Goal: Task Accomplishment & Management: Manage account settings

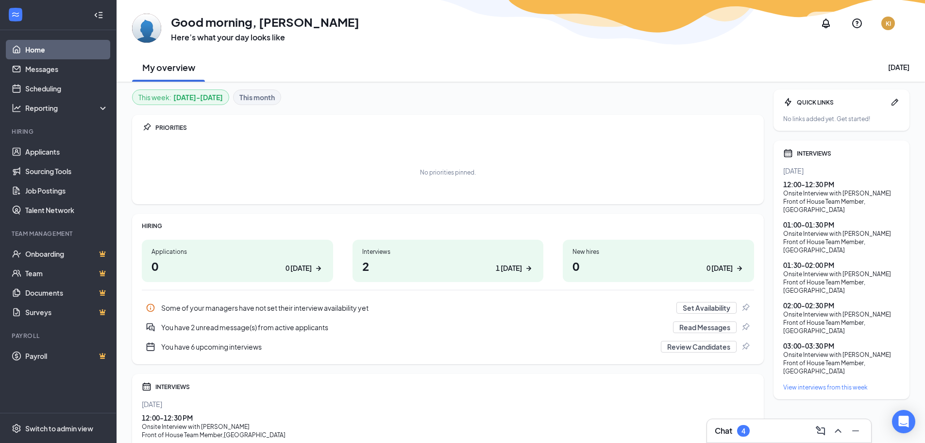
click at [819, 383] on div "View interviews from this week" at bounding box center [842, 387] width 117 height 8
click at [56, 156] on link "Applicants" at bounding box center [66, 151] width 83 height 19
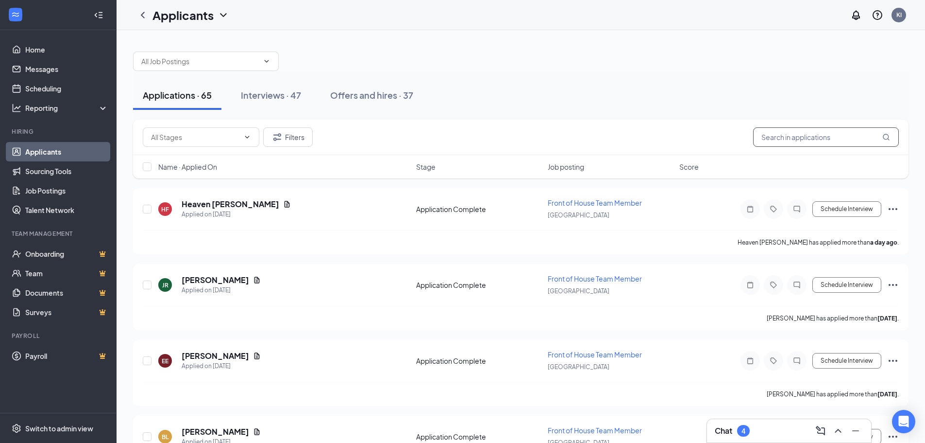
click at [804, 133] on input "text" at bounding box center [826, 136] width 146 height 19
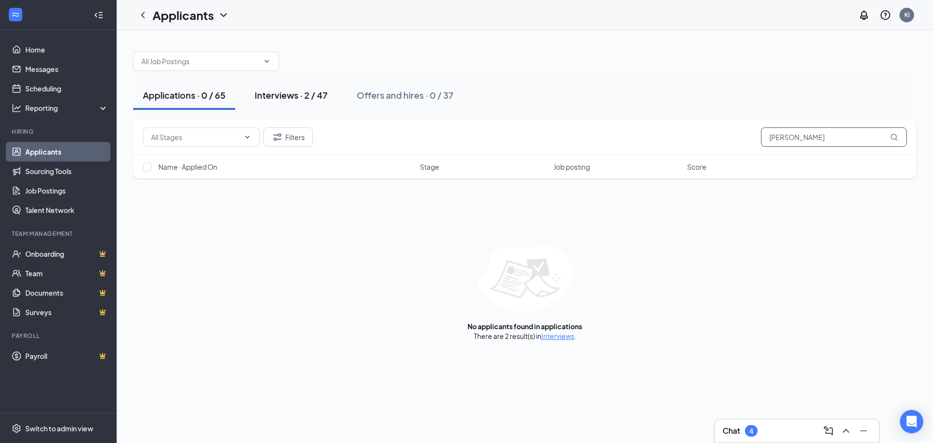
type input "ricky"
click at [295, 91] on div "Interviews · 2 / 47" at bounding box center [291, 95] width 73 height 12
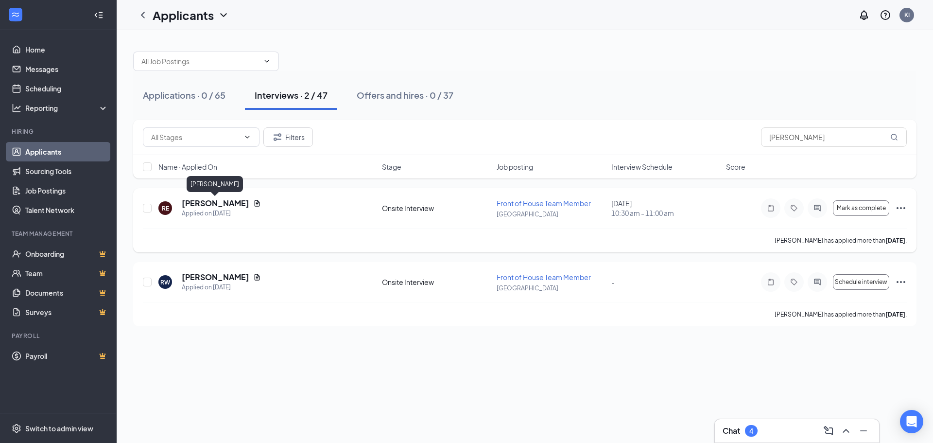
click at [239, 204] on h5 "Ricky Eisenmann" at bounding box center [216, 203] width 68 height 11
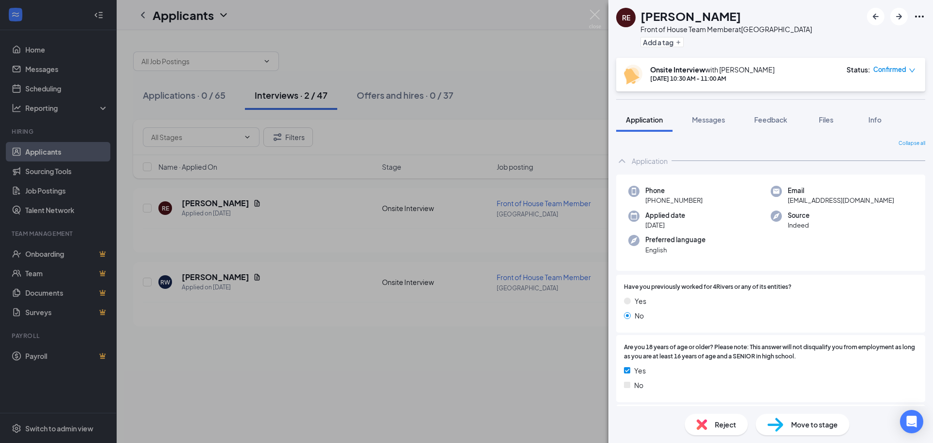
click at [925, 9] on div "RE Ricky Eisenmann Front of House Team Member at Winter Park Add a tag" at bounding box center [770, 29] width 324 height 58
click at [920, 18] on icon "Ellipses" at bounding box center [919, 17] width 12 height 12
click at [879, 43] on link "View full application" at bounding box center [866, 39] width 105 height 10
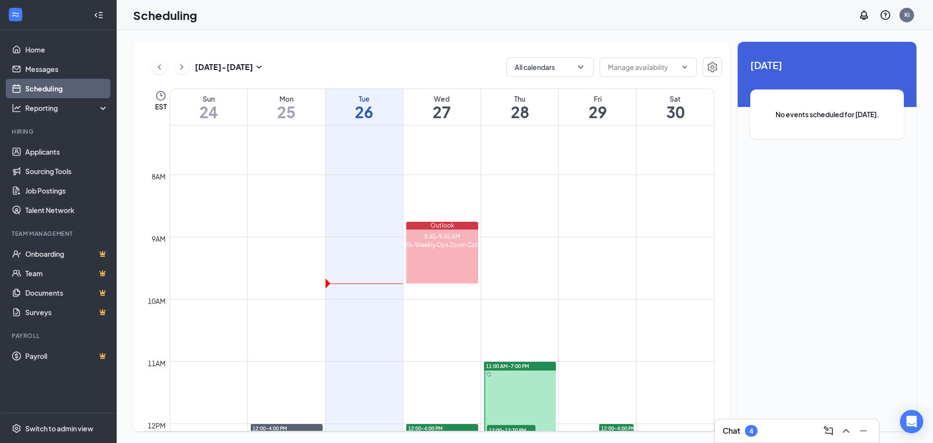
scroll to position [534, 0]
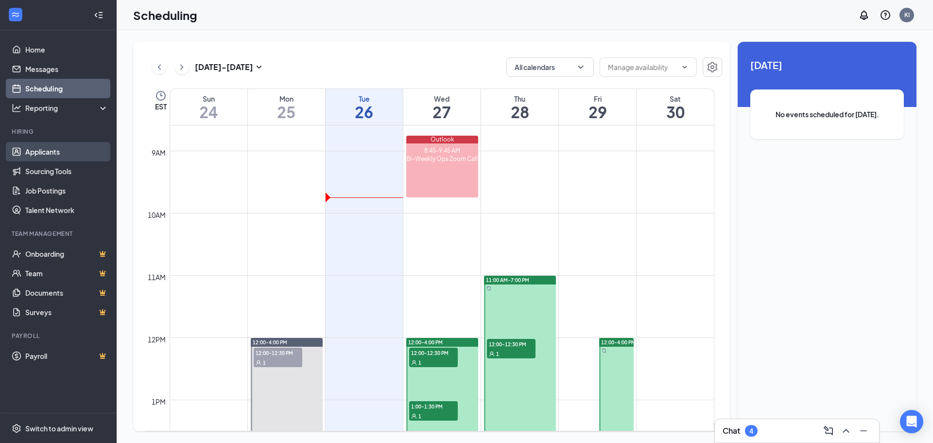
click at [55, 156] on link "Applicants" at bounding box center [66, 151] width 83 height 19
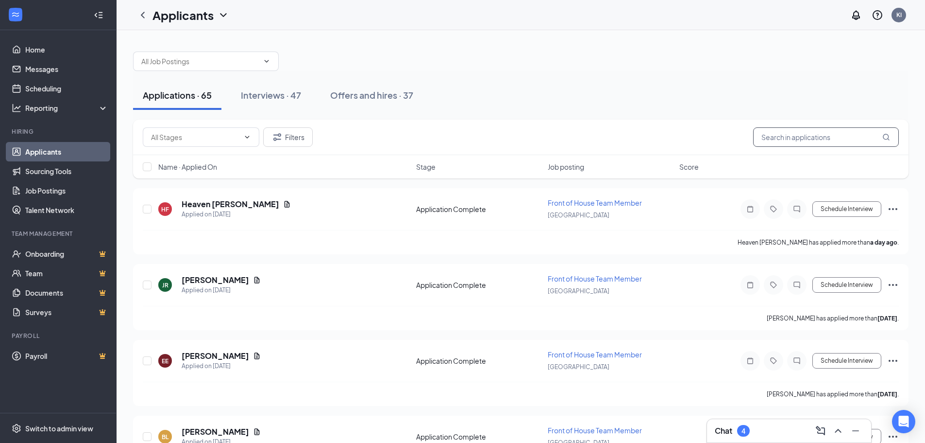
click at [837, 135] on input "text" at bounding box center [826, 136] width 146 height 19
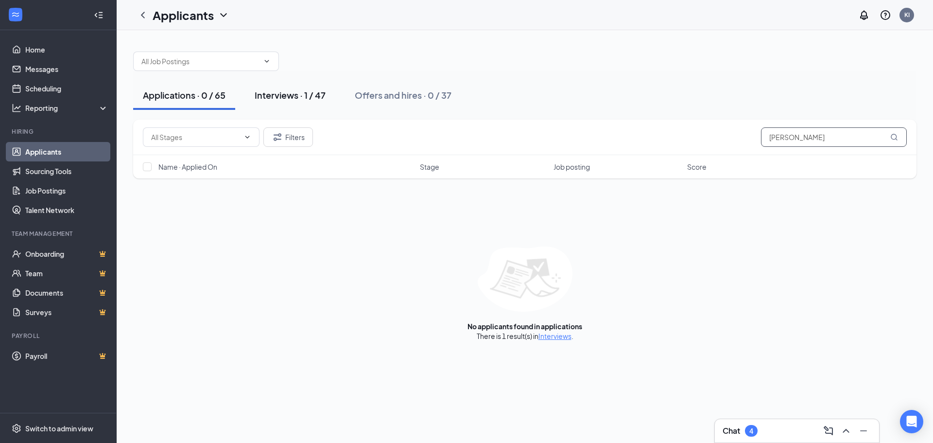
type input "craig"
click at [289, 96] on div "Interviews · 1 / 47" at bounding box center [290, 95] width 71 height 12
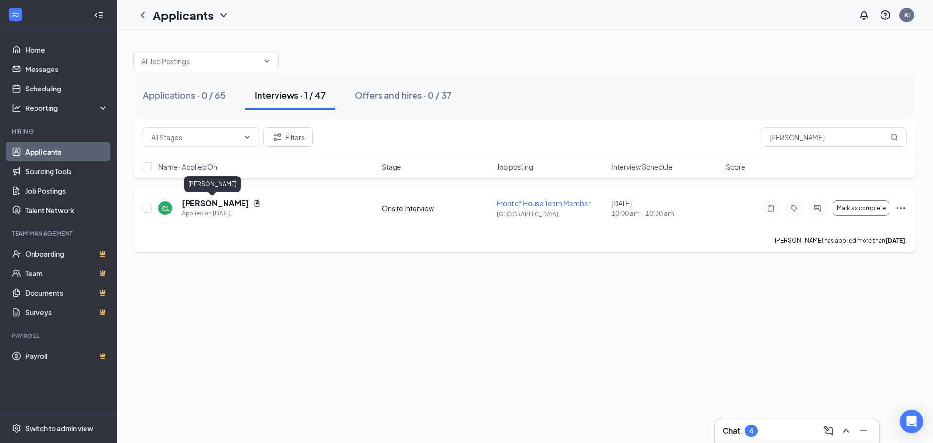
click at [202, 204] on h5 "Craig Larson" at bounding box center [216, 203] width 68 height 11
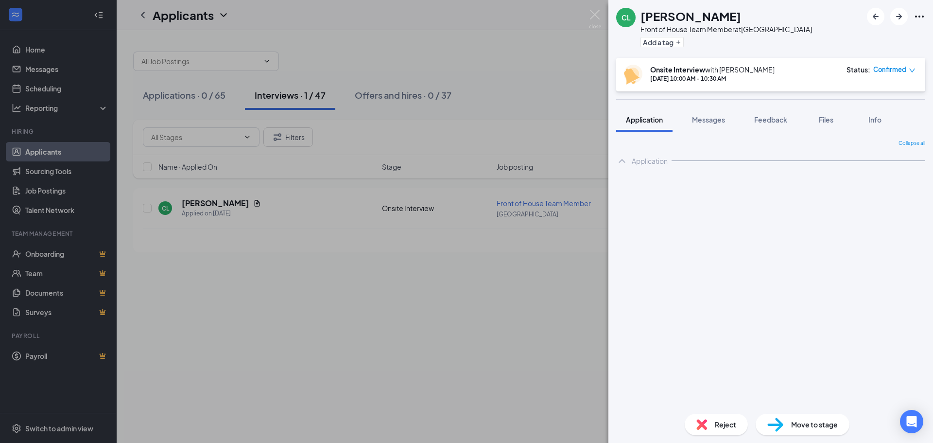
click at [922, 13] on icon "Ellipses" at bounding box center [919, 17] width 12 height 12
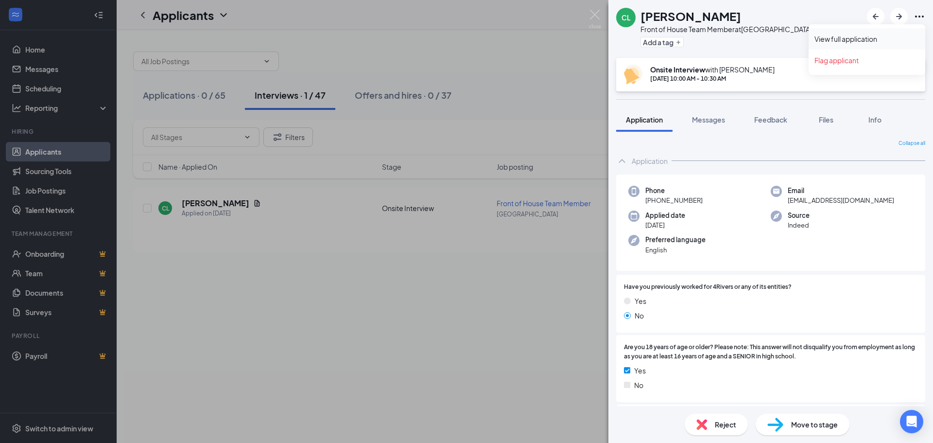
click at [884, 42] on link "View full application" at bounding box center [866, 39] width 105 height 10
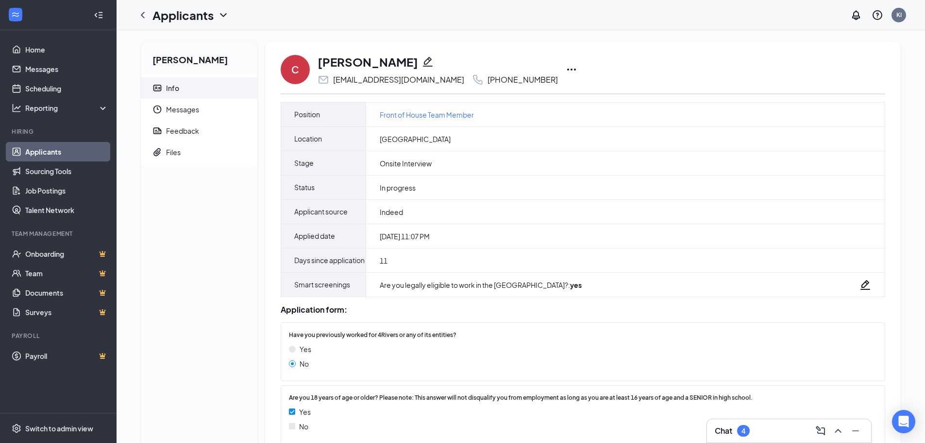
click at [566, 72] on icon "Ellipses" at bounding box center [572, 70] width 12 height 12
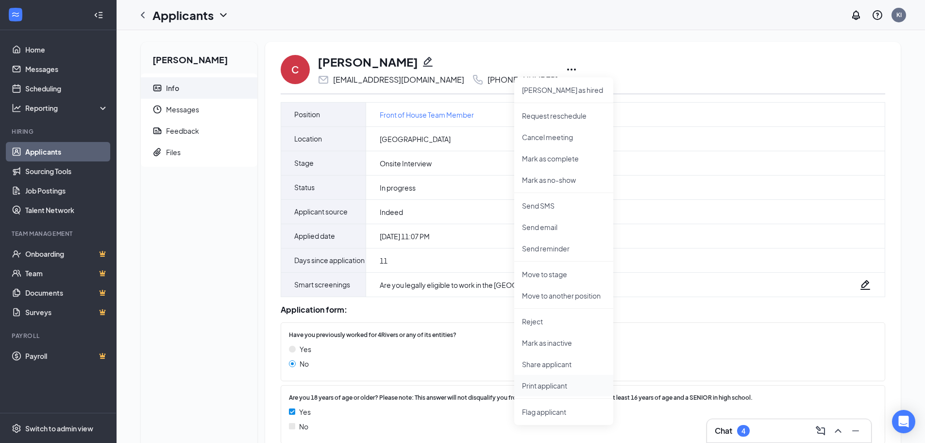
click at [547, 388] on p "Print applicant" at bounding box center [564, 385] width 84 height 10
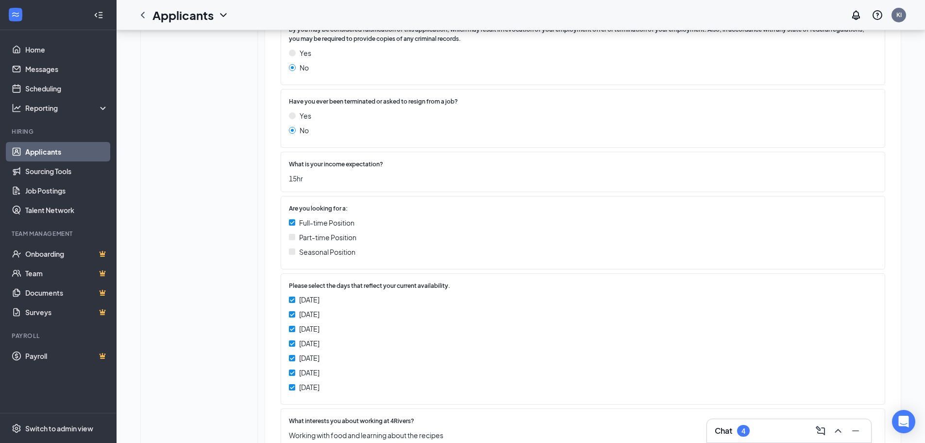
scroll to position [486, 0]
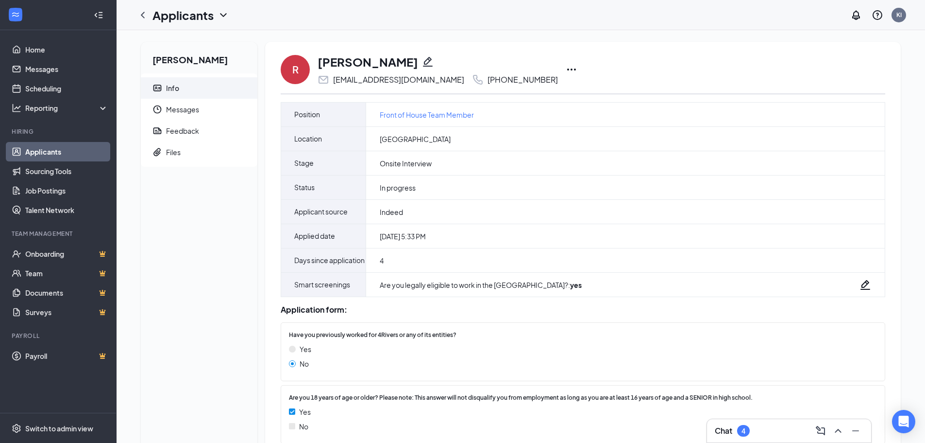
click at [567, 70] on icon "Ellipses" at bounding box center [571, 69] width 9 height 2
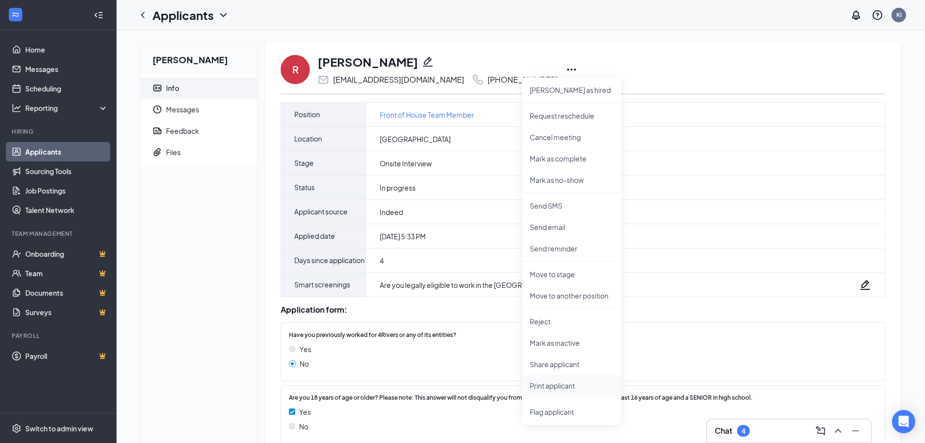
click at [551, 385] on p "Print applicant" at bounding box center [572, 385] width 84 height 10
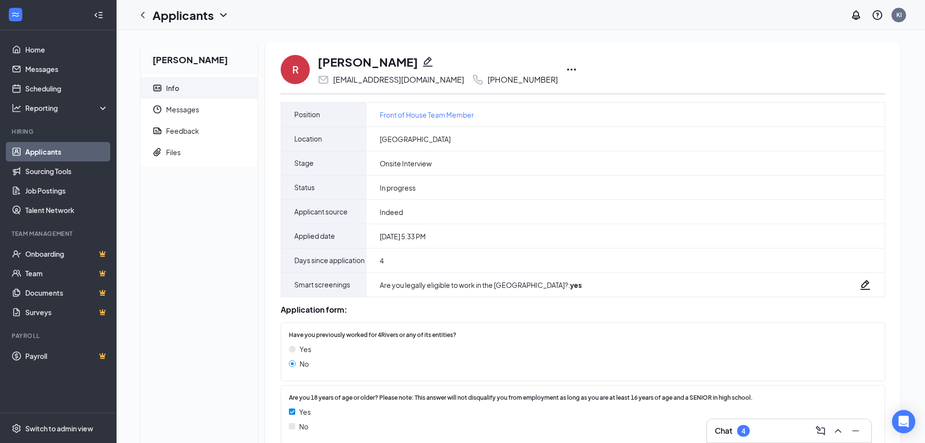
click at [49, 148] on link "Applicants" at bounding box center [66, 151] width 83 height 19
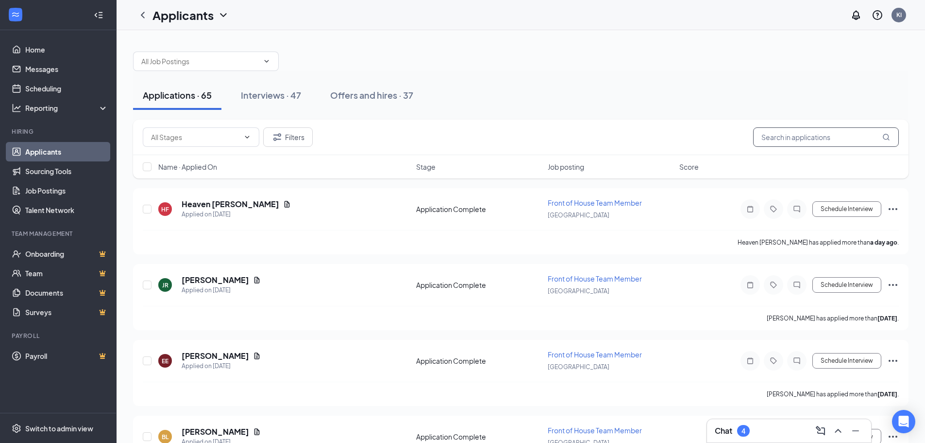
click at [792, 134] on input "text" at bounding box center [826, 136] width 146 height 19
type input "jared"
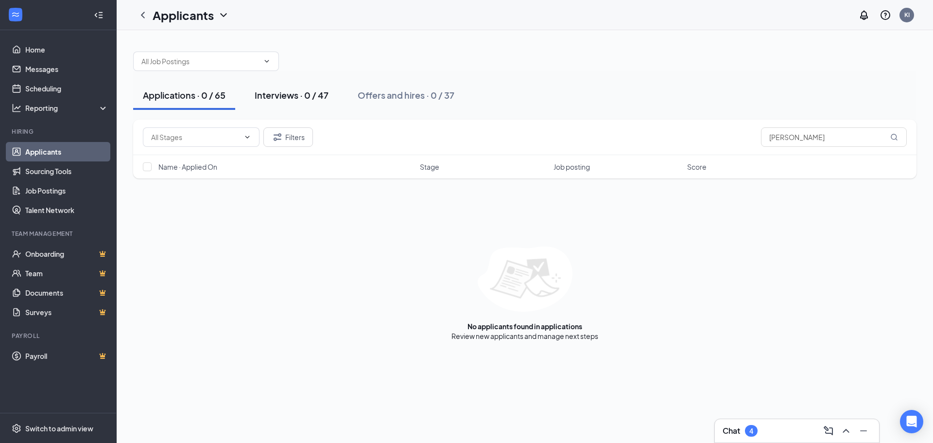
click at [275, 94] on div "Interviews · 0 / 47" at bounding box center [292, 95] width 74 height 12
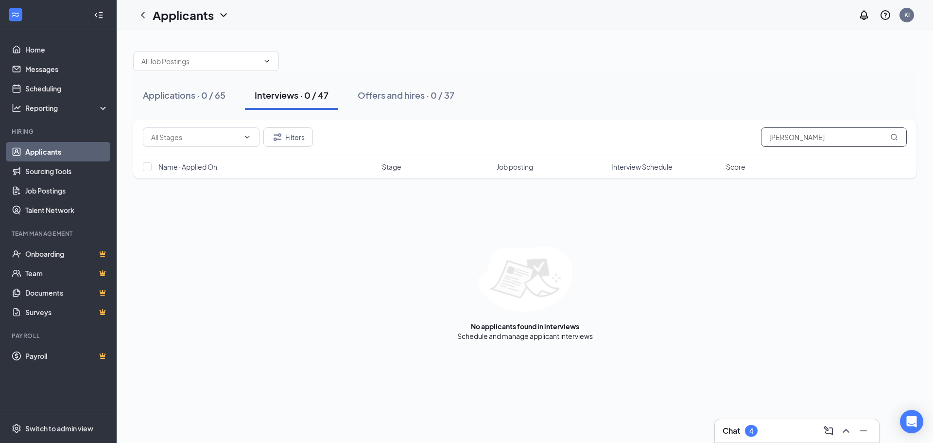
click at [839, 138] on input "jared" at bounding box center [834, 136] width 146 height 19
drag, startPoint x: 849, startPoint y: 135, endPoint x: 776, endPoint y: 136, distance: 73.4
click at [776, 136] on input "jarret" at bounding box center [834, 136] width 146 height 19
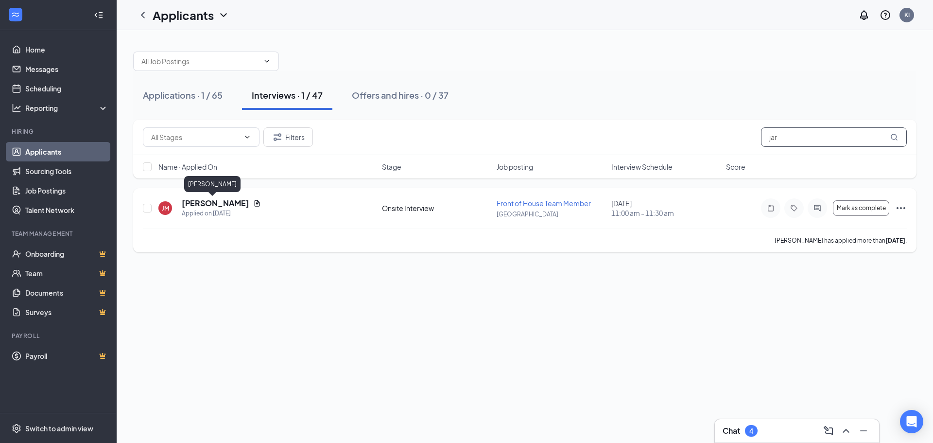
type input "jar"
click at [214, 204] on h5 "[PERSON_NAME]" at bounding box center [216, 203] width 68 height 11
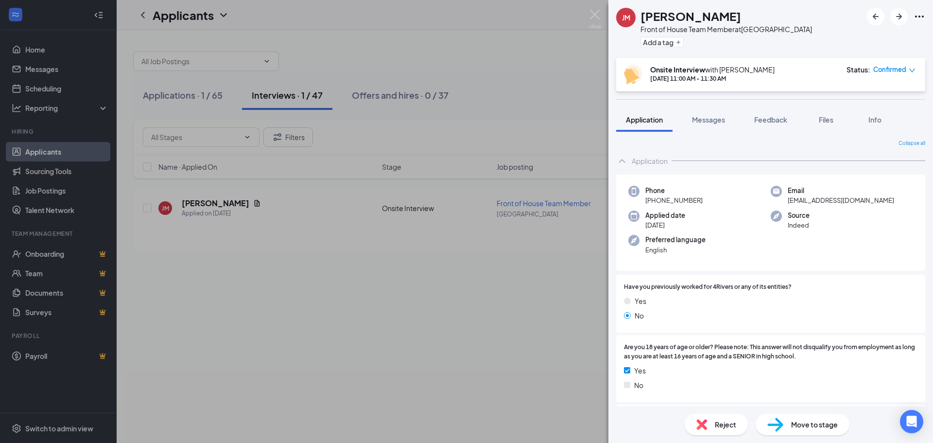
click at [918, 16] on icon "Ellipses" at bounding box center [919, 17] width 12 height 12
click at [885, 44] on link "View full application" at bounding box center [866, 39] width 105 height 10
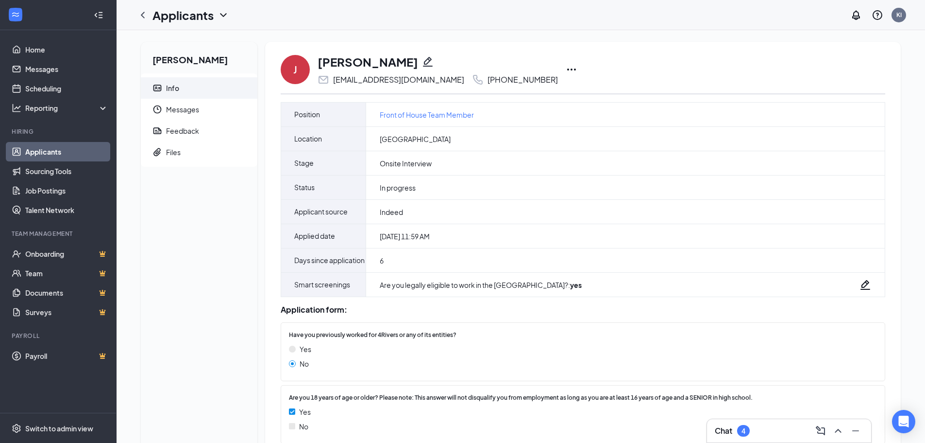
click at [566, 64] on icon "Ellipses" at bounding box center [572, 70] width 12 height 12
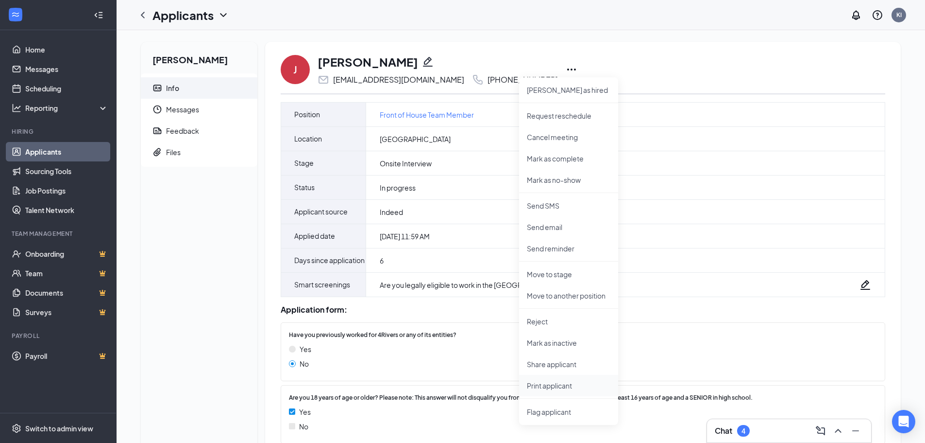
click at [565, 392] on li "Print applicant" at bounding box center [568, 385] width 99 height 21
